Goal: Task Accomplishment & Management: Complete application form

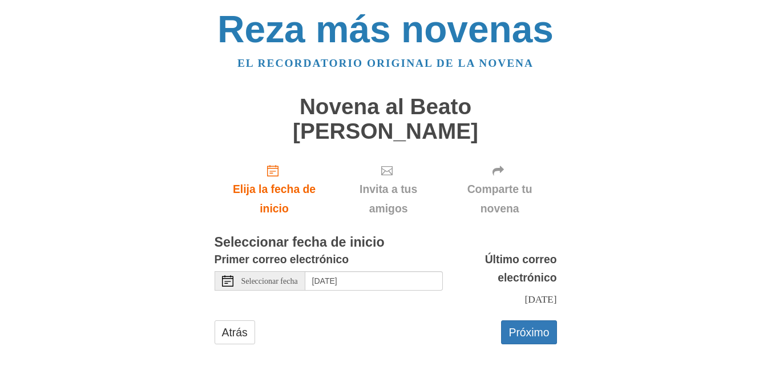
click at [266, 285] on font "Seleccionar fecha" at bounding box center [269, 281] width 56 height 9
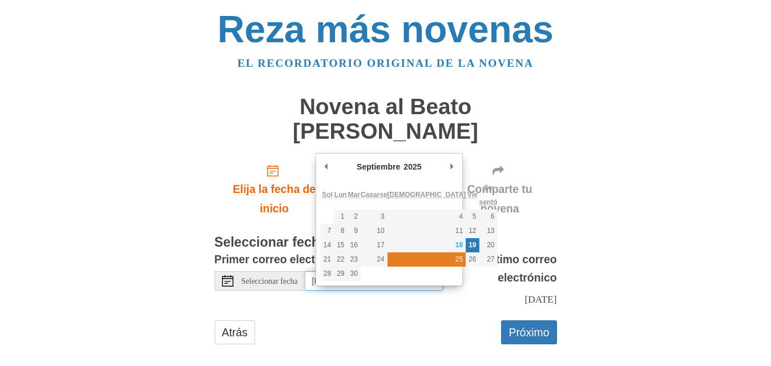
click at [455, 259] on font "25" at bounding box center [458, 259] width 7 height 8
click at [455, 260] on font "25" at bounding box center [458, 259] width 7 height 8
click at [663, 223] on div "Reza más novenas El recordatorio original de la novena Novena al Beato [PERSON_…" at bounding box center [386, 188] width 668 height 377
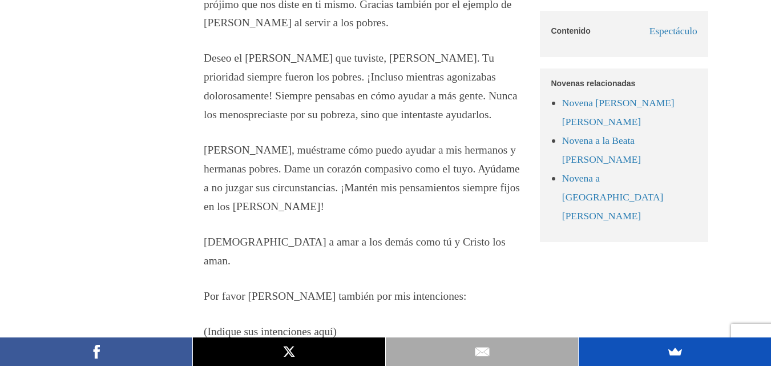
scroll to position [3024, 0]
